Goal: Task Accomplishment & Management: Manage account settings

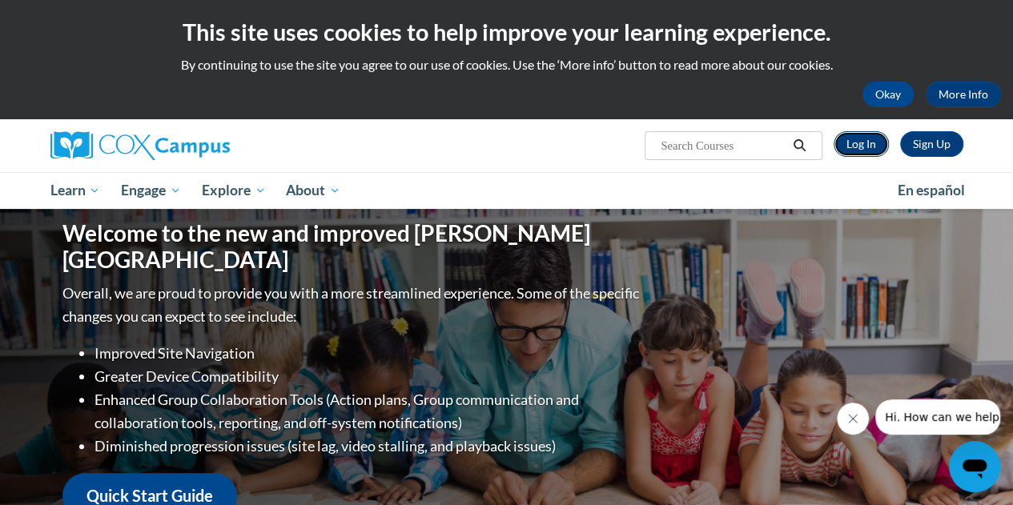
click at [853, 147] on link "Log In" at bounding box center [861, 144] width 55 height 26
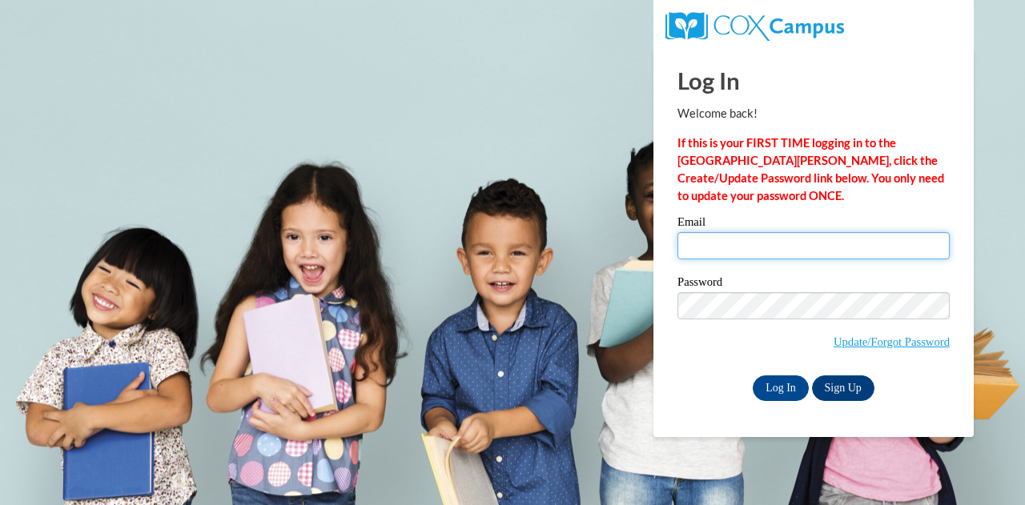
click at [727, 235] on input "Email" at bounding box center [814, 245] width 272 height 27
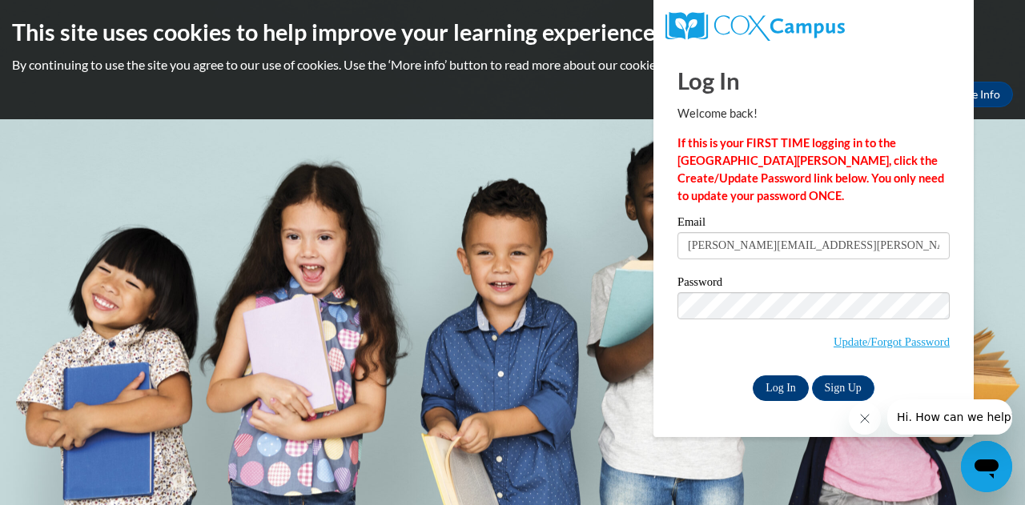
type input "janis.patchel@muskegonorway.orgj"
click at [772, 383] on input "Log In" at bounding box center [781, 389] width 56 height 26
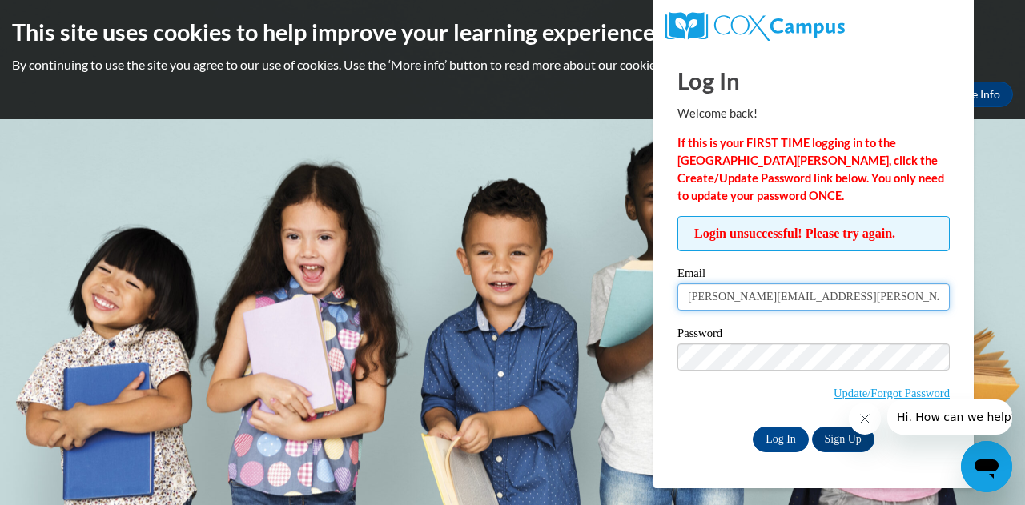
click at [873, 302] on input "janis.patchel@muskegonorway.orgj" at bounding box center [814, 297] width 272 height 27
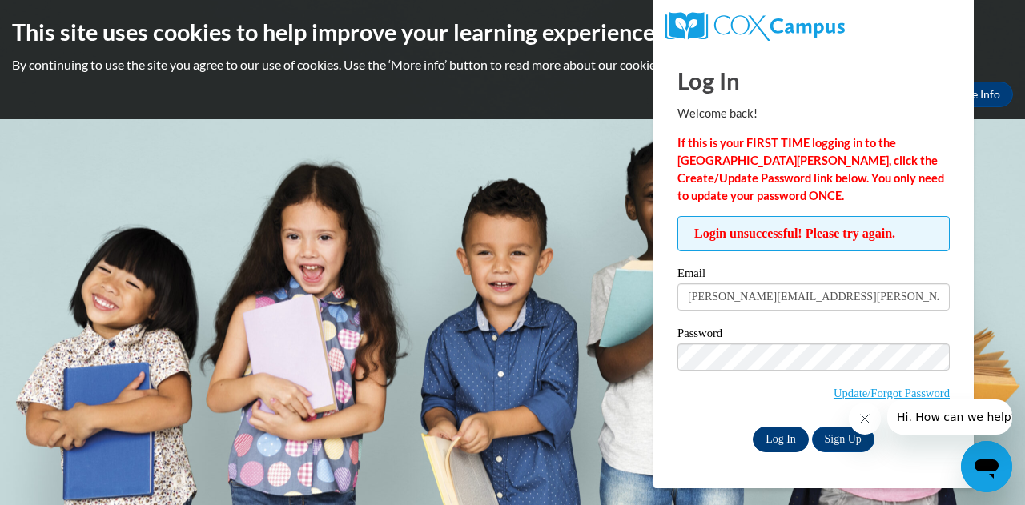
type input "janis.patchel@muskegonorway.org"
click at [775, 434] on input "Log In" at bounding box center [781, 440] width 56 height 26
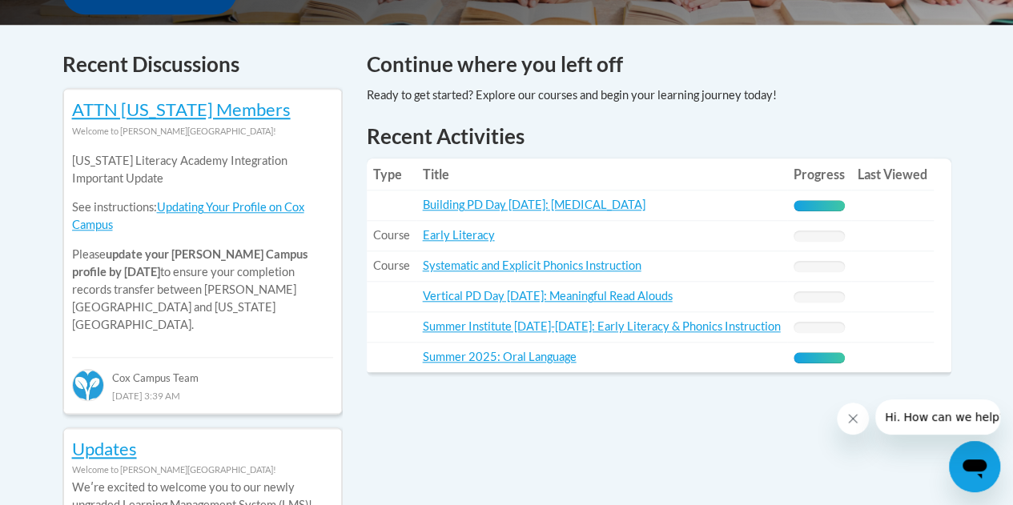
scroll to position [662, 0]
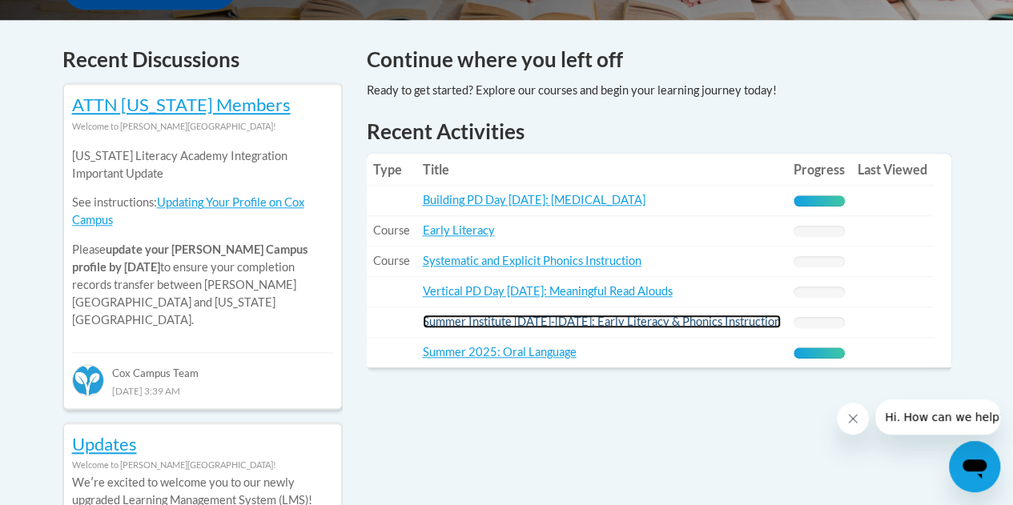
click at [480, 320] on link "Summer Institute Aug. 19-20, 2025: Early Literacy & Phonics Instruction" at bounding box center [602, 322] width 358 height 14
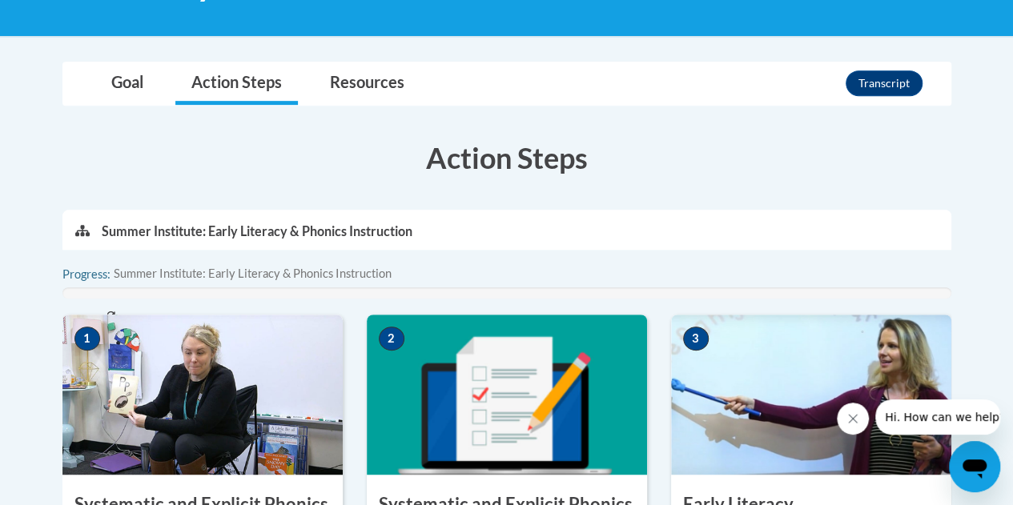
scroll to position [336, 0]
